Goal: Task Accomplishment & Management: Manage account settings

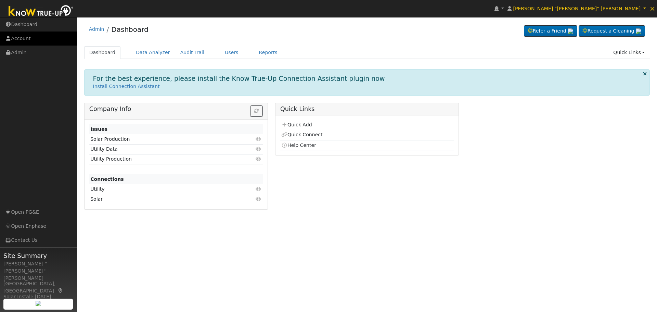
click at [29, 36] on link "Account" at bounding box center [38, 39] width 77 height 14
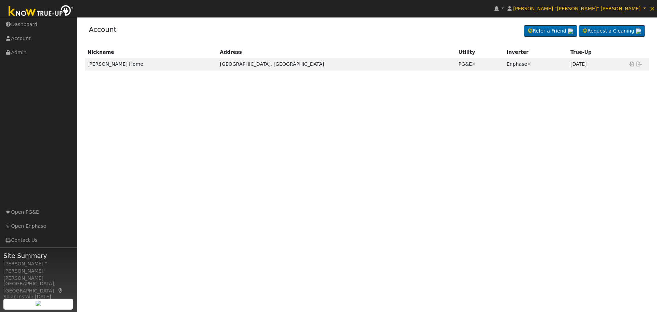
drag, startPoint x: 214, startPoint y: 26, endPoint x: 209, endPoint y: 21, distance: 7.5
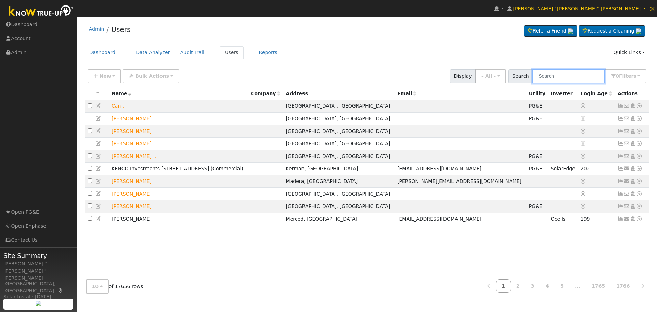
click at [571, 76] on input "text" at bounding box center [569, 76] width 73 height 14
click at [560, 77] on input "text" at bounding box center [569, 76] width 73 height 14
type input "chris short"
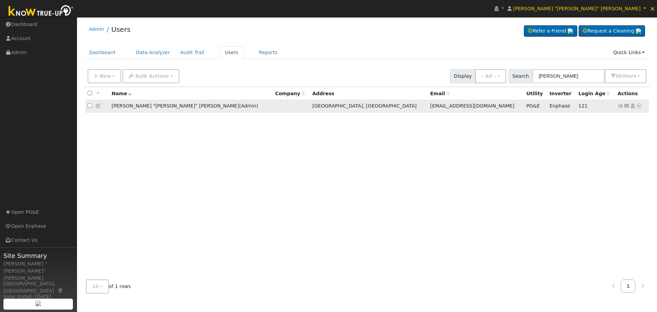
click at [100, 106] on icon at bounding box center [99, 105] width 6 height 5
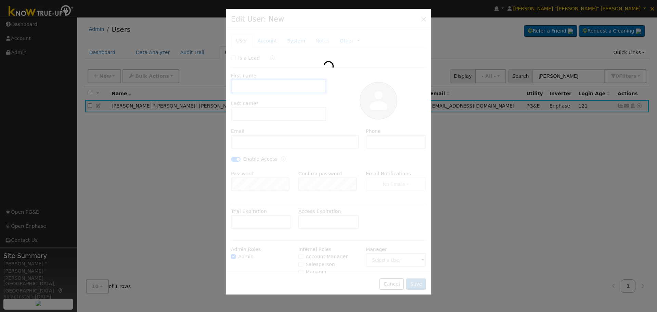
type input "James "Chris""
type input "Short"
type input "flashfirebird@gmail.com"
type input "559-960-0002"
checkbox input "true"
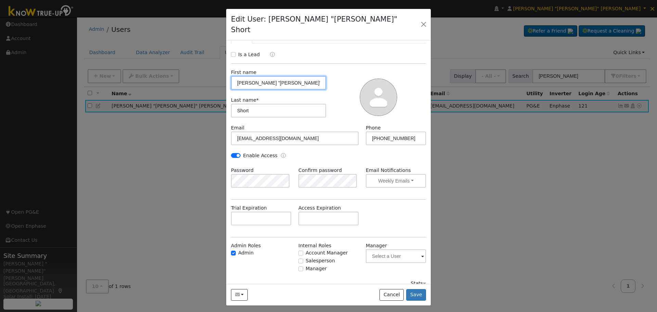
scroll to position [22, 0]
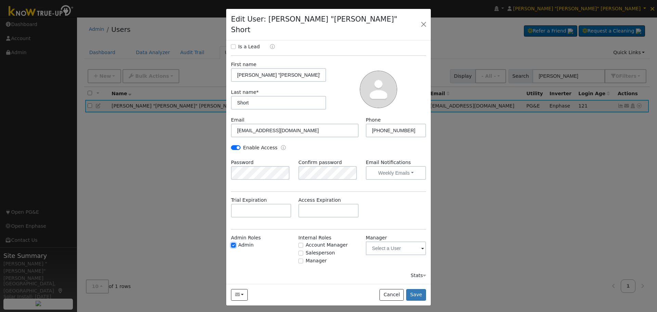
click at [232, 243] on input "Admin" at bounding box center [233, 245] width 5 height 5
checkbox input "false"
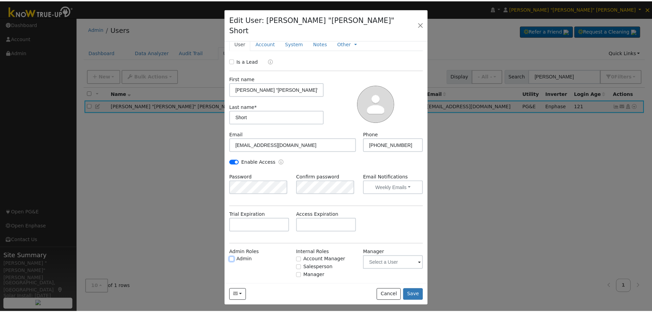
scroll to position [0, 0]
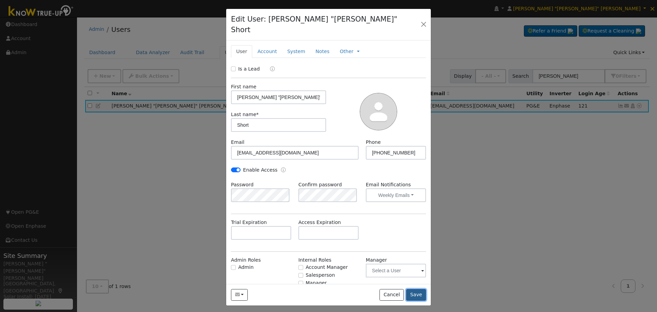
click at [419, 289] on button "Save" at bounding box center [416, 295] width 20 height 12
